Goal: Task Accomplishment & Management: Use online tool/utility

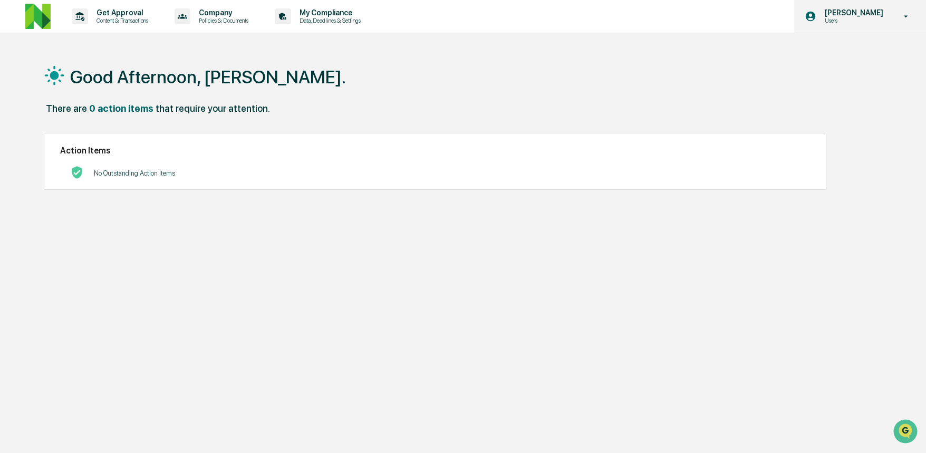
click at [873, 21] on p "Users" at bounding box center [852, 20] width 72 height 7
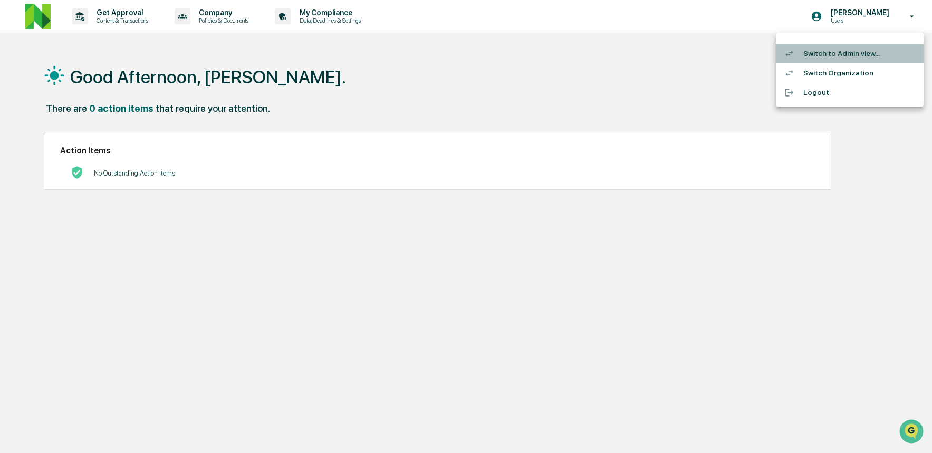
click at [850, 55] on li "Switch to Admin view..." at bounding box center [850, 54] width 148 height 20
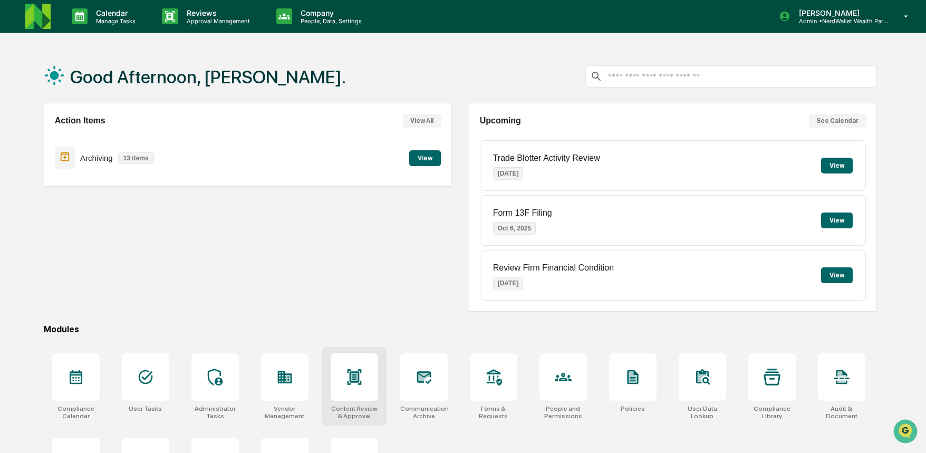
click at [362, 386] on div at bounding box center [354, 376] width 47 height 47
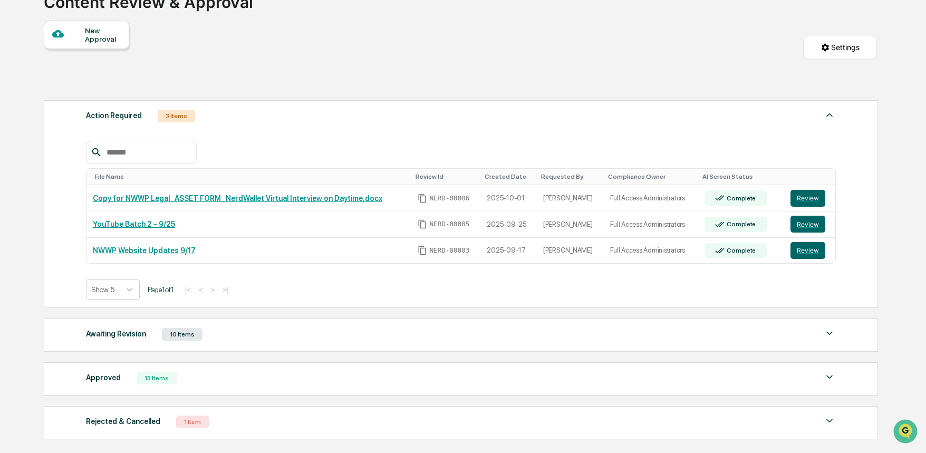
scroll to position [126, 0]
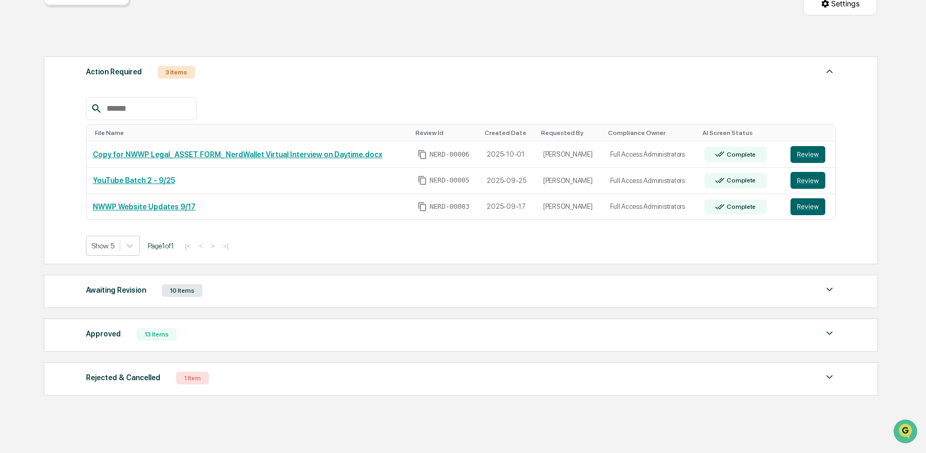
click at [196, 294] on div "10 Items" at bounding box center [182, 290] width 41 height 13
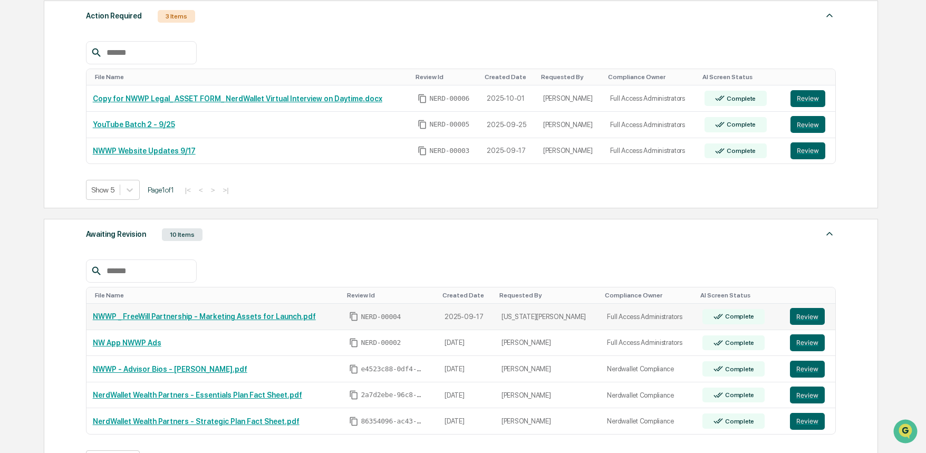
scroll to position [184, 0]
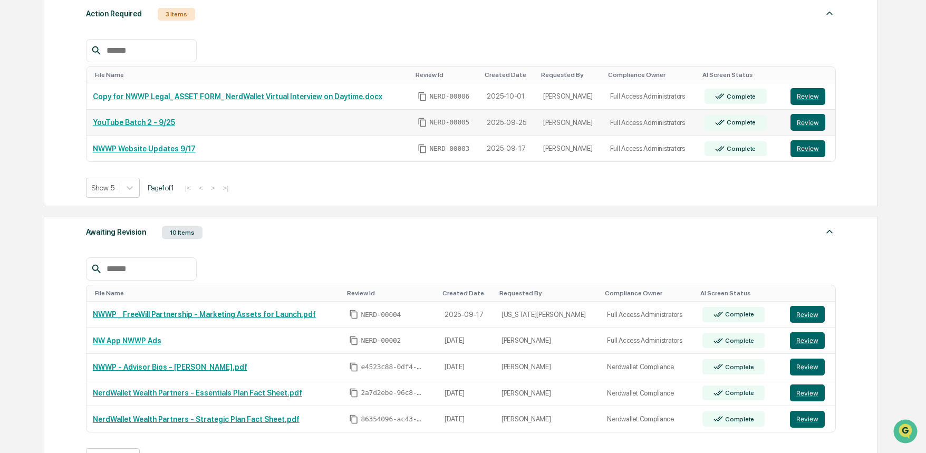
click at [124, 124] on link "YouTube Batch 2 - 9/25" at bounding box center [134, 122] width 82 height 8
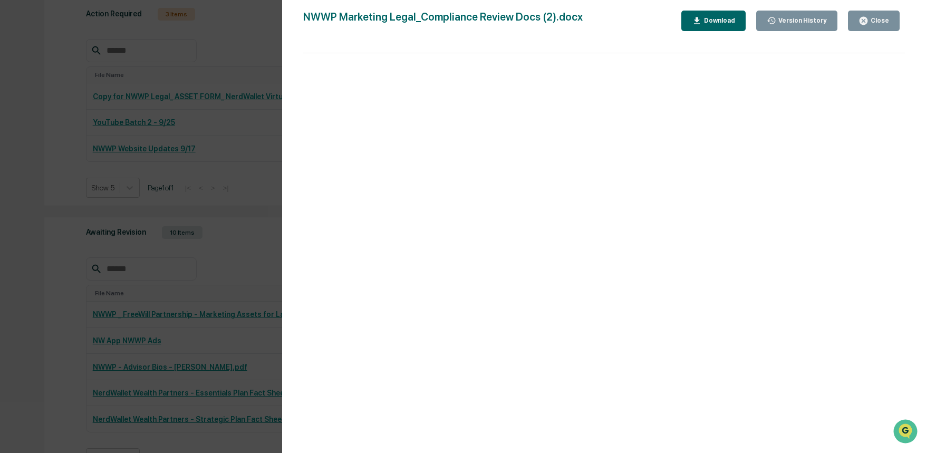
click at [873, 17] on div "Close" at bounding box center [878, 20] width 21 height 7
